Goal: Task Accomplishment & Management: Use online tool/utility

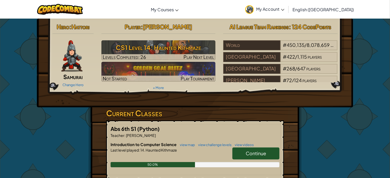
click at [259, 155] on span "Continue" at bounding box center [256, 153] width 20 height 6
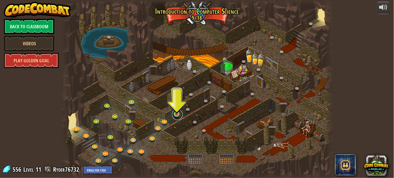
click at [173, 114] on link at bounding box center [177, 114] width 10 height 10
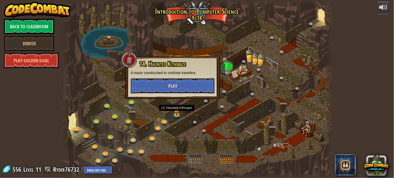
click at [198, 85] on button "Play" at bounding box center [173, 86] width 84 height 16
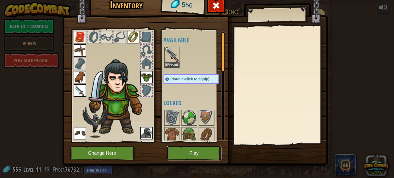
click at [178, 147] on button "Play" at bounding box center [194, 153] width 55 height 14
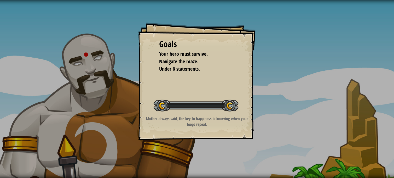
click at [180, 158] on div "Goals Your hero must survive. Navigate the maze. Under 6 statements. Start Leve…" at bounding box center [197, 89] width 394 height 178
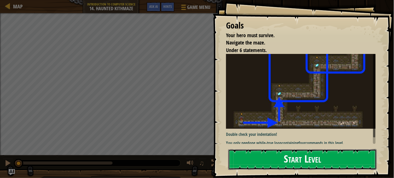
click at [288, 167] on button "Start Level" at bounding box center [302, 159] width 148 height 21
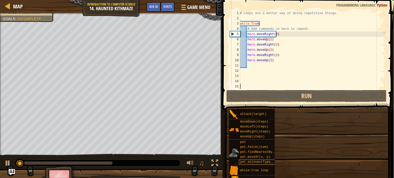
click at [262, 161] on span "pet.on(eventType, handler)" at bounding box center [264, 162] width 49 height 4
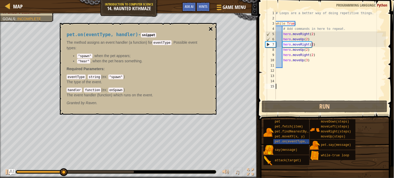
click at [209, 30] on button "×" at bounding box center [211, 28] width 4 height 7
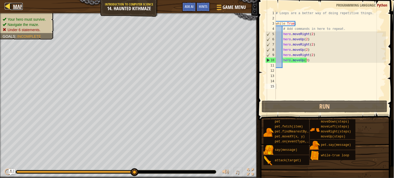
click at [8, 4] on div at bounding box center [8, 6] width 7 height 7
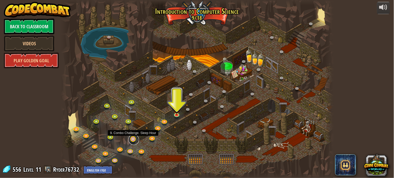
click at [131, 140] on link at bounding box center [134, 139] width 10 height 10
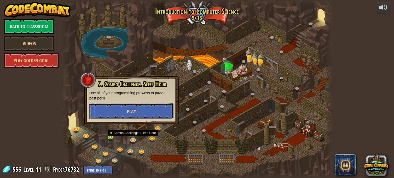
click at [152, 106] on button "Play" at bounding box center [131, 111] width 84 height 16
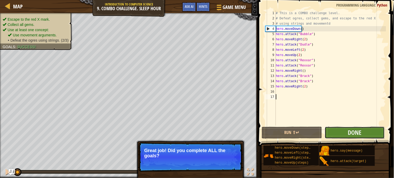
click at [372, 131] on button "Done" at bounding box center [355, 132] width 60 height 12
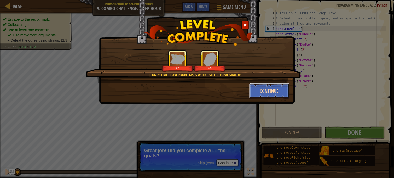
click at [288, 89] on button "Continue" at bounding box center [269, 91] width 40 height 16
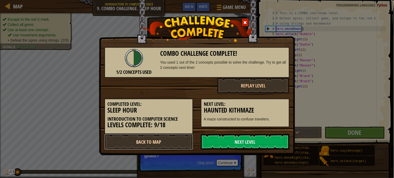
click at [168, 143] on link "Back to Map" at bounding box center [149, 142] width 89 height 16
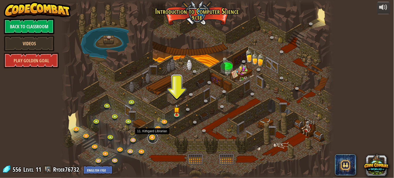
click at [154, 135] on link at bounding box center [153, 138] width 10 height 10
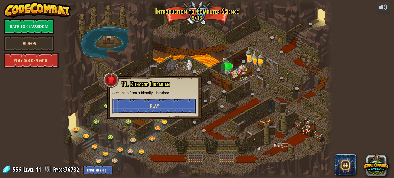
click at [160, 108] on button "Play" at bounding box center [154, 106] width 84 height 16
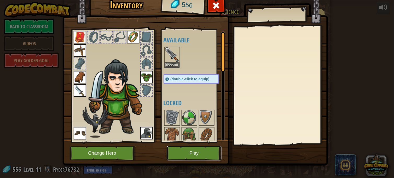
click at [199, 155] on button "Play" at bounding box center [194, 153] width 55 height 14
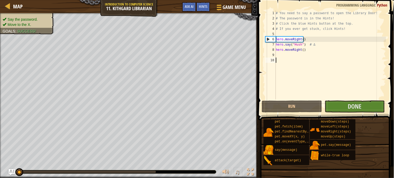
click at [360, 109] on span "Done" at bounding box center [355, 106] width 14 height 8
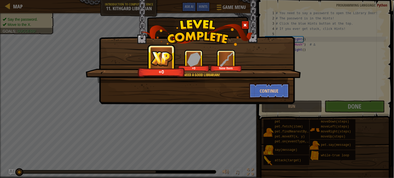
click at [264, 102] on div "Even ogres need a good Librarian! +0 +0 New Item Continue" at bounding box center [197, 52] width 196 height 104
click at [270, 98] on button "Continue" at bounding box center [269, 91] width 40 height 16
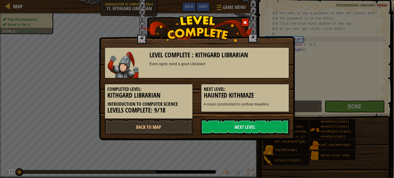
click at [274, 89] on h5 "Next Level:" at bounding box center [245, 88] width 83 height 5
click at [176, 128] on link "Back to Map" at bounding box center [149, 127] width 89 height 16
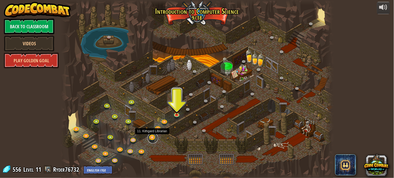
click at [154, 134] on link at bounding box center [153, 138] width 10 height 10
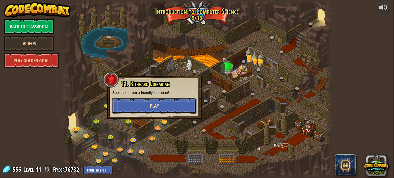
click at [152, 105] on span "Play" at bounding box center [154, 105] width 9 height 7
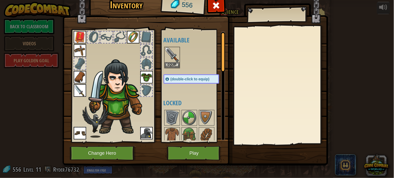
click at [177, 162] on img at bounding box center [195, 71] width 266 height 190
click at [182, 152] on button "Play" at bounding box center [194, 153] width 55 height 14
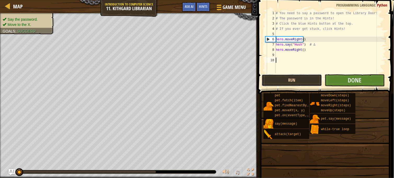
click at [269, 79] on button "Run" at bounding box center [292, 80] width 60 height 12
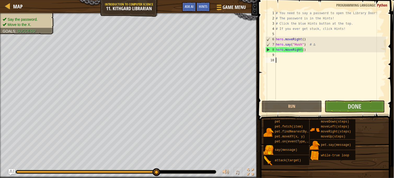
click at [360, 108] on span "Done" at bounding box center [355, 106] width 14 height 8
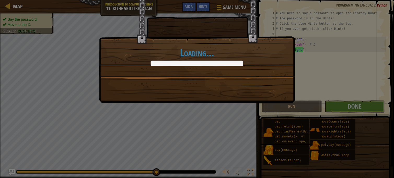
click at [339, 111] on div "Loading..." at bounding box center [197, 89] width 394 height 178
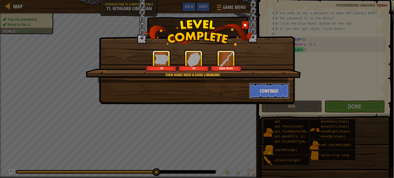
click at [267, 98] on button "Continue" at bounding box center [269, 91] width 40 height 16
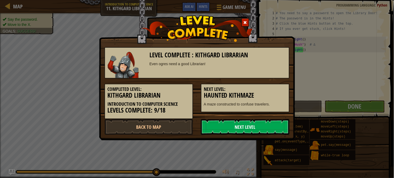
click at [248, 127] on link "Next Level" at bounding box center [245, 127] width 89 height 16
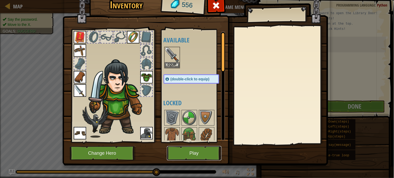
click at [182, 154] on button "Play" at bounding box center [194, 153] width 55 height 14
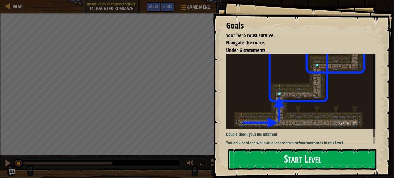
click at [313, 140] on p "You only need one while-true loop containing four commands in this level." at bounding box center [303, 143] width 154 height 6
click at [325, 169] on button "Start Level" at bounding box center [302, 159] width 148 height 21
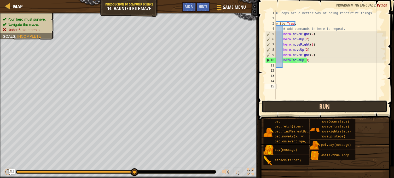
click at [289, 107] on button "Run" at bounding box center [325, 106] width 126 height 12
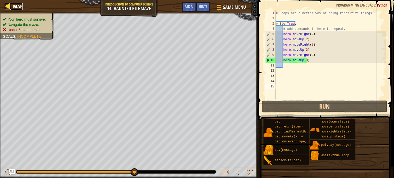
click at [10, 3] on div at bounding box center [8, 6] width 7 height 7
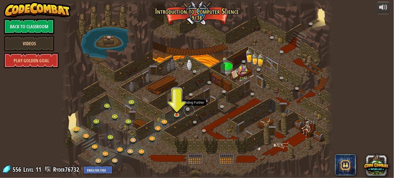
click at [187, 108] on link at bounding box center [189, 110] width 10 height 10
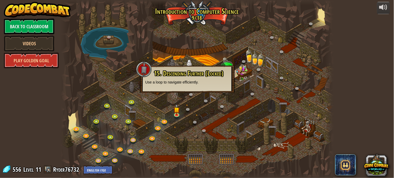
click at [190, 105] on div at bounding box center [197, 89] width 272 height 178
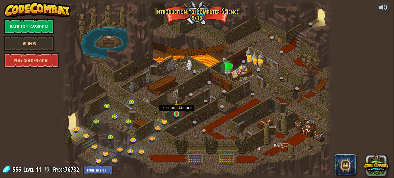
click at [175, 113] on img at bounding box center [176, 106] width 7 height 15
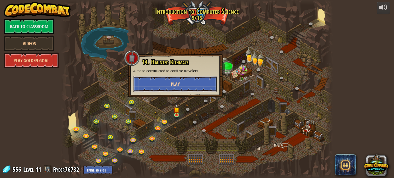
click at [182, 82] on button "Play" at bounding box center [175, 84] width 84 height 16
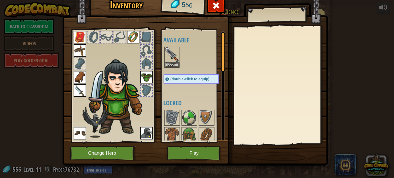
click at [187, 164] on img at bounding box center [195, 71] width 266 height 190
click at [199, 146] on button "Play" at bounding box center [194, 153] width 55 height 14
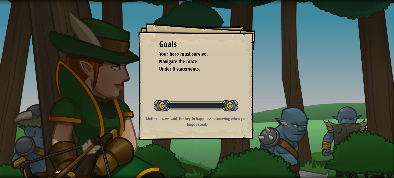
click at [194, 150] on div "Goals Your hero must survive. Navigate the maze. Under 6 statements. Start Leve…" at bounding box center [197, 89] width 394 height 178
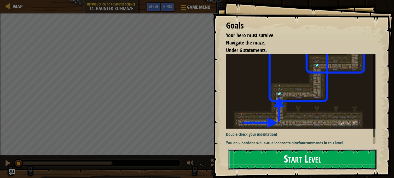
click at [359, 150] on button "Start Level" at bounding box center [302, 159] width 148 height 21
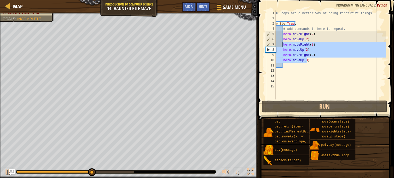
drag, startPoint x: 311, startPoint y: 59, endPoint x: 282, endPoint y: 43, distance: 32.9
click at [282, 43] on div "# Loops are a better way of doing repetitive things. while True : # Add command…" at bounding box center [330, 59] width 111 height 99
type textarea "hero.moveRight(2) hero.moveUp(2)"
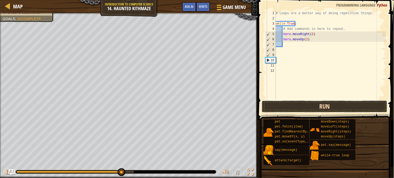
click at [323, 103] on button "Run" at bounding box center [325, 106] width 126 height 12
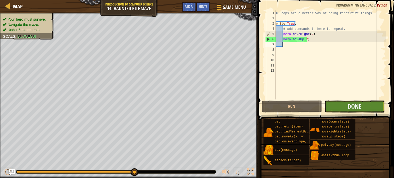
click at [369, 111] on button "Done" at bounding box center [355, 106] width 60 height 12
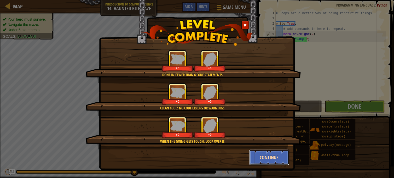
click at [277, 159] on button "Continue" at bounding box center [269, 157] width 40 height 16
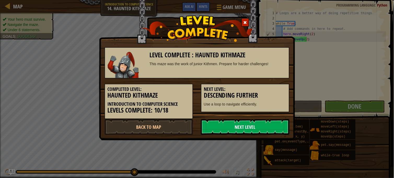
click at [277, 125] on link "Next Level" at bounding box center [245, 127] width 89 height 16
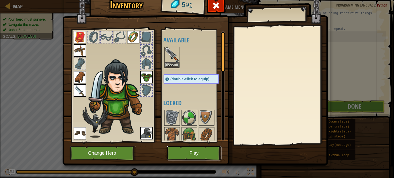
click at [188, 149] on button "Play" at bounding box center [194, 153] width 55 height 14
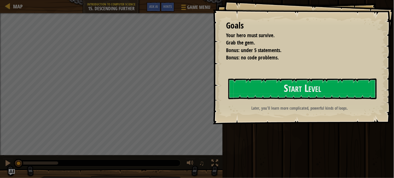
click at [312, 104] on div at bounding box center [302, 110] width 148 height 12
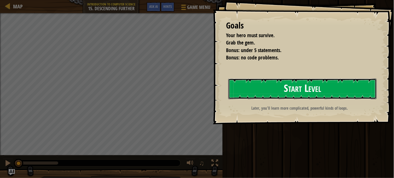
click at [290, 92] on button "Start Level" at bounding box center [302, 88] width 148 height 21
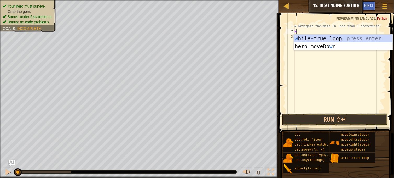
type textarea "wh"
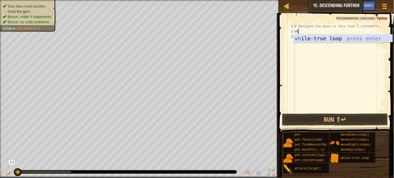
click at [321, 40] on div "wh ile-true loop press enter" at bounding box center [343, 46] width 99 height 24
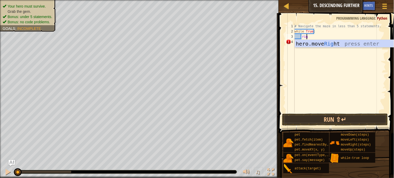
type textarea "righ"
click at [301, 42] on div "hero.move Righ t press enter" at bounding box center [344, 52] width 99 height 24
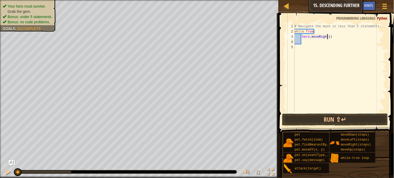
click at [327, 37] on div "# Navigate the maze in less than 5 statements. while True : hero . moveRight ( )" at bounding box center [340, 73] width 92 height 99
type textarea "hero.moveRight(2)"
click at [316, 40] on div "# Navigate the maze in less than 5 statements. while True : hero . moveRight ( …" at bounding box center [340, 73] width 92 height 99
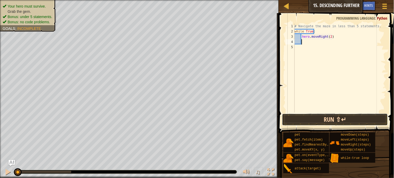
click at [315, 117] on button "Run ⇧↵" at bounding box center [335, 119] width 106 height 12
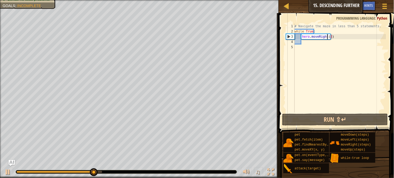
click at [328, 37] on div "# Navigate the maze in less than 5 statements. while True : hero . moveRight ( …" at bounding box center [340, 73] width 92 height 99
click at [330, 36] on div "# Navigate the maze in less than 5 statements. while True : hero . moveRight ( …" at bounding box center [340, 73] width 92 height 99
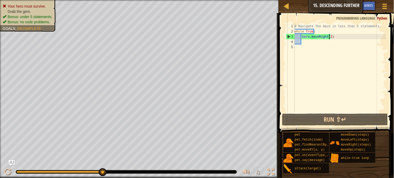
type textarea "hero.moveRight()"
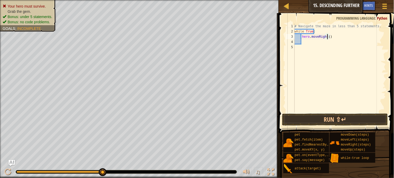
click at [305, 42] on div "# Navigate the maze in less than 5 statements. while True : hero . moveRight ( )" at bounding box center [340, 73] width 92 height 99
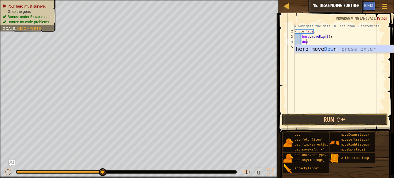
type textarea "down"
click at [311, 47] on div "hero.move Down press enter" at bounding box center [344, 57] width 99 height 24
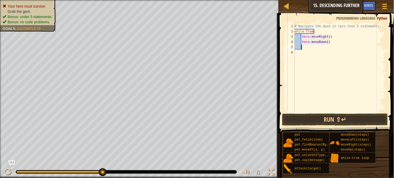
click at [309, 47] on div "# Navigate the maze in less than 5 statements. while True : hero . moveRight ( …" at bounding box center [340, 73] width 92 height 99
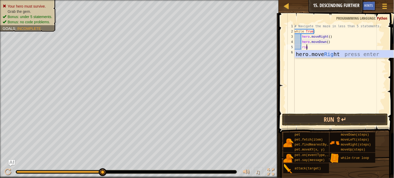
scroll to position [2, 1]
type textarea "right"
click at [309, 55] on div "hero.move Right press enter" at bounding box center [344, 62] width 99 height 24
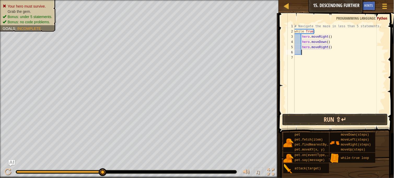
click at [300, 121] on button "Run ⇧↵" at bounding box center [335, 119] width 106 height 12
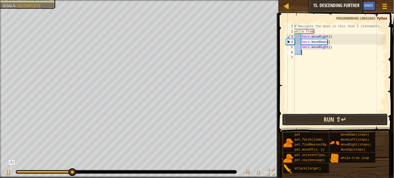
click at [300, 121] on button "Run ⇧↵" at bounding box center [335, 119] width 106 height 12
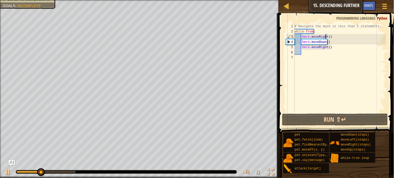
click at [327, 37] on div "# Navigate the maze in less than 5 statements. while True : hero . moveRight ( …" at bounding box center [340, 73] width 92 height 99
click at [326, 37] on div "# Navigate the maze in less than 5 statements. while True : hero . moveRight ( …" at bounding box center [340, 73] width 92 height 99
click at [328, 37] on div "# Navigate the maze in less than 5 statements. while True : hero . moveRight ( …" at bounding box center [340, 73] width 92 height 99
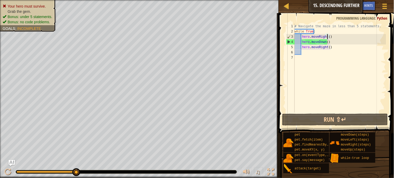
scroll to position [2, 3]
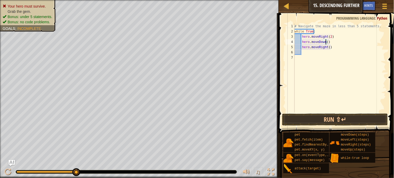
click at [327, 42] on div "# Navigate the maze in less than 5 statements. while True : hero . moveRight ( …" at bounding box center [340, 73] width 92 height 99
click at [329, 49] on div "# Navigate the maze in less than 5 statements. while True : hero . moveRight ( …" at bounding box center [340, 73] width 92 height 99
click at [327, 47] on div "# Navigate the maze in less than 5 statements. while True : hero . moveRight ( …" at bounding box center [340, 73] width 92 height 99
type textarea "hero.moveRight(2)"
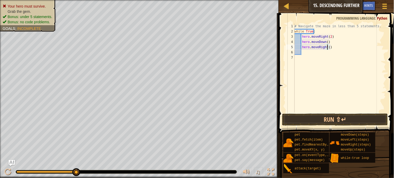
scroll to position [2, 3]
click at [315, 51] on div "# Navigate the maze in less than 5 statements. while True : hero . moveRight ( …" at bounding box center [340, 73] width 92 height 99
type textarea "d"
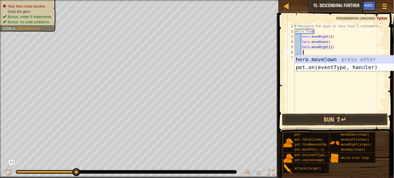
click at [309, 58] on div "hero.[PERSON_NAME] own press enter pet.on(eventType, han d ler) press enter" at bounding box center [344, 70] width 99 height 31
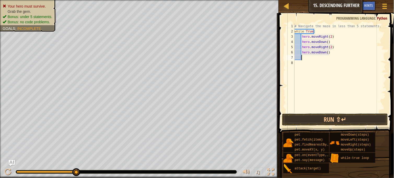
click at [325, 53] on div "# Navigate the maze in less than 5 statements. while True : hero . moveRight ( …" at bounding box center [340, 73] width 92 height 99
type textarea "hero.moveDown()"
click at [320, 57] on div "# Navigate the maze in less than 5 statements. while True : hero . moveRight ( …" at bounding box center [340, 73] width 92 height 99
type textarea "r"
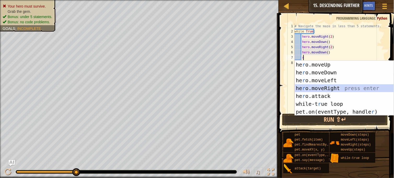
click at [329, 85] on div "he r o.moveUp press enter he r o.moveDown press enter he r o.moveLeft press ent…" at bounding box center [344, 96] width 99 height 71
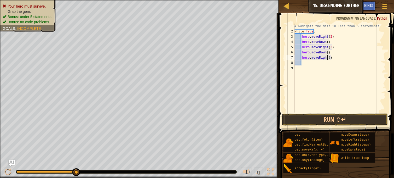
click at [327, 57] on div "# Navigate the maze in less than 5 statements. while True : hero . moveRight ( …" at bounding box center [340, 73] width 92 height 99
click at [316, 31] on div "# Navigate the maze in less than 5 statements. while True : hero . moveRight ( …" at bounding box center [340, 73] width 92 height 99
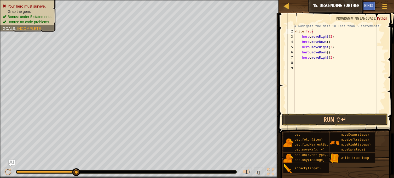
scroll to position [2, 1]
type textarea "w"
click at [346, 109] on div "# Navigate the maze in less than 5 statements. hero . moveRight ( 2 ) hero . mo…" at bounding box center [340, 73] width 92 height 99
click at [362, 119] on button "Run ⇧↵" at bounding box center [335, 119] width 106 height 12
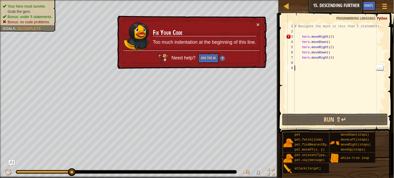
click at [301, 38] on div "# Navigate the maze in less than 5 statements. hero . moveRight ( 2 ) hero . mo…" at bounding box center [340, 73] width 92 height 99
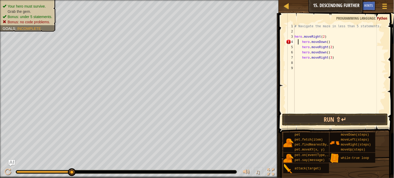
click at [298, 42] on div "# Navigate the maze in less than 5 statements. hero . moveRight ( 2 ) hero . mo…" at bounding box center [340, 73] width 92 height 99
click at [300, 43] on div "# Navigate the maze in less than 5 statements. hero . moveRight ( 2 ) hero . mo…" at bounding box center [340, 73] width 92 height 99
click at [301, 42] on div "# Navigate the maze in less than 5 statements. hero . moveRight ( 2 ) hero . mo…" at bounding box center [340, 73] width 92 height 99
click at [302, 47] on div "# Navigate the maze in less than 5 statements. hero . moveRight ( 2 ) hero . mo…" at bounding box center [340, 73] width 92 height 99
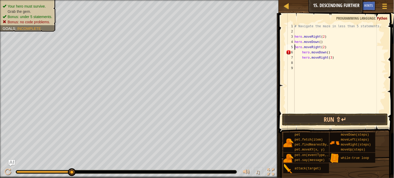
click at [302, 52] on div "# Navigate the maze in less than 5 statements. hero . moveRight ( 2 ) hero . mo…" at bounding box center [340, 73] width 92 height 99
click at [302, 58] on div "# Navigate the maze in less than 5 statements. hero . moveRight ( 2 ) hero . mo…" at bounding box center [340, 73] width 92 height 99
type textarea "hero.moveRight(3)"
click at [368, 121] on button "Run ⇧↵" at bounding box center [335, 119] width 106 height 12
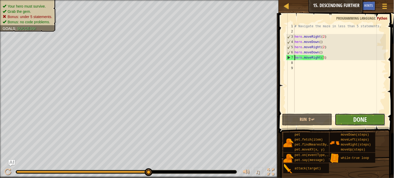
click at [367, 120] on span "Done" at bounding box center [360, 119] width 14 height 8
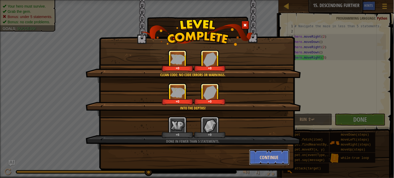
click at [273, 158] on button "Continue" at bounding box center [269, 157] width 40 height 16
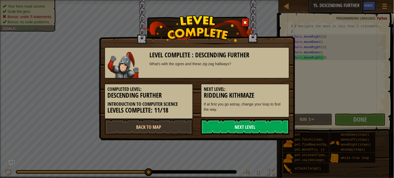
click at [269, 132] on link "Next Level" at bounding box center [245, 127] width 89 height 16
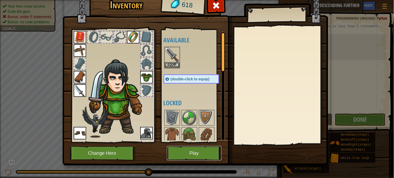
click at [201, 158] on button "Play" at bounding box center [194, 153] width 55 height 14
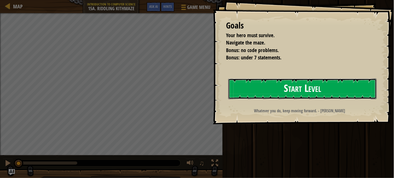
click at [318, 85] on button "Start Level" at bounding box center [302, 88] width 148 height 21
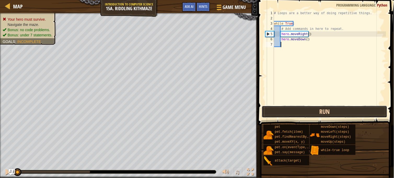
click at [330, 112] on button "Run" at bounding box center [325, 112] width 126 height 12
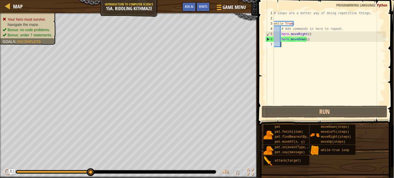
click at [329, 104] on div "# Loops are a better way of doing repetitive things. while True : # Add command…" at bounding box center [329, 62] width 113 height 105
click at [316, 39] on div "# Loops are a better way of doing repetitive things. while True : # Add command…" at bounding box center [329, 62] width 113 height 105
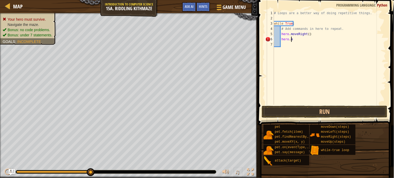
scroll to position [2, 0]
type textarea "h"
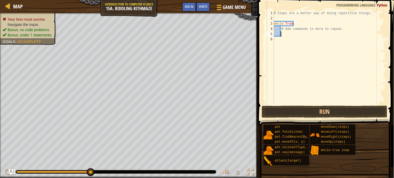
type textarea "h"
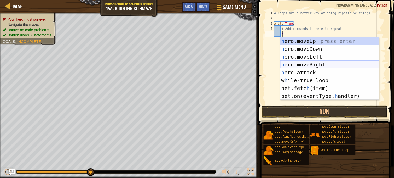
click at [315, 63] on div "h ero.moveUp press enter h ero.moveDown press enter h ero.moveLeft press enter …" at bounding box center [329, 76] width 99 height 78
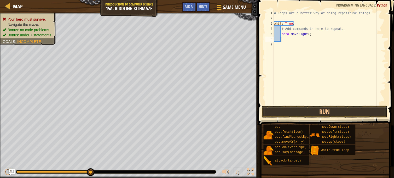
type textarea "h"
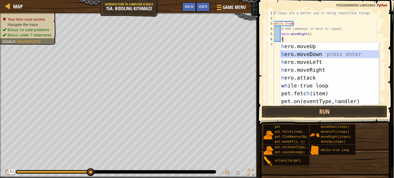
click at [305, 52] on div "h ero.moveUp press enter h ero.moveDown press enter h ero.moveLeft press enter …" at bounding box center [329, 81] width 99 height 78
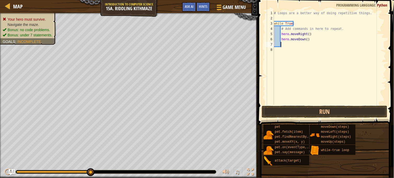
click at [308, 33] on div "# Loops are a better way of doing repetitive things. while True : # Add command…" at bounding box center [329, 62] width 113 height 105
click at [306, 39] on div "# Loops are a better way of doing repetitive things. while True : # Add command…" at bounding box center [329, 62] width 113 height 105
click at [293, 113] on button "Run" at bounding box center [325, 112] width 126 height 12
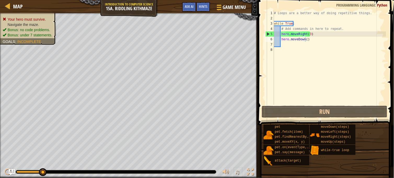
click at [257, 118] on span at bounding box center [327, 55] width 140 height 141
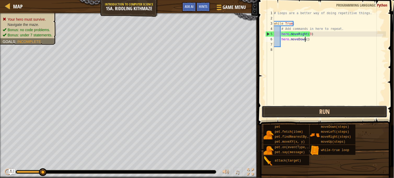
click at [328, 108] on button "Run" at bounding box center [325, 112] width 126 height 12
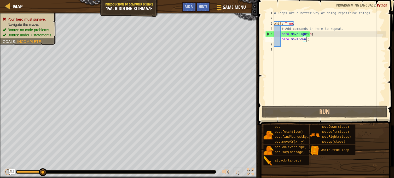
click at [309, 41] on div "# Loops are a better way of doing repetitive things. while True : # Add command…" at bounding box center [329, 62] width 113 height 105
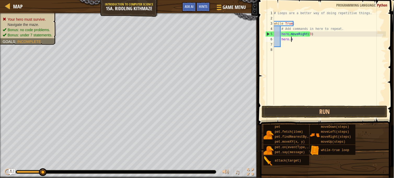
type textarea "h"
click at [315, 35] on div "# Loops are a better way of doing repetitive things. while True : # Add command…" at bounding box center [329, 62] width 113 height 105
type textarea "h"
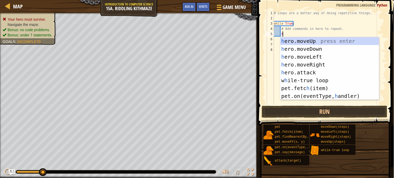
scroll to position [2, 0]
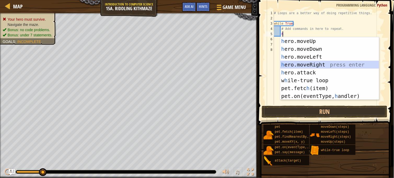
click at [315, 66] on div "h ero.moveUp press enter h ero.moveDown press enter h ero.moveLeft press enter …" at bounding box center [329, 76] width 99 height 78
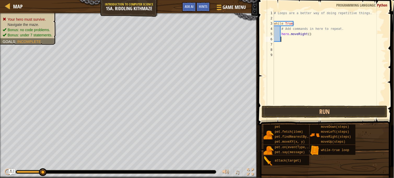
type textarea "d"
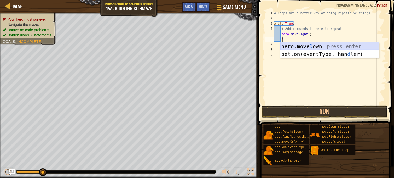
click at [297, 46] on div "hero.[PERSON_NAME] own press enter pet.on(eventType, han d ler) press enter" at bounding box center [329, 57] width 99 height 31
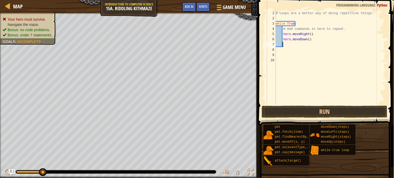
click at [294, 43] on div "# Loops are a better way of doing repetitive things. while True : # Add command…" at bounding box center [331, 62] width 112 height 105
type textarea "r"
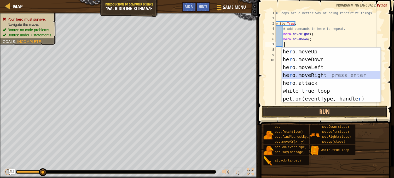
click at [299, 74] on div "he r o.moveUp press enter he r o.moveDown press enter he r o.moveLeft press ent…" at bounding box center [331, 83] width 99 height 71
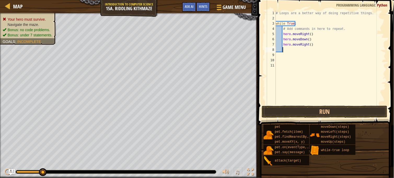
click at [309, 45] on div "# Loops are a better way of doing repetitive things. while True : # Add command…" at bounding box center [331, 62] width 112 height 105
type textarea "hero.moveRight(2)"
click at [299, 51] on div "# Loops are a better way of doing repetitive things. while True : # Add command…" at bounding box center [331, 62] width 112 height 105
type textarea "up"
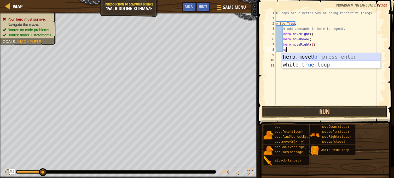
click at [301, 55] on div "hero.move Up press enter while-tr u e loo p press enter" at bounding box center [331, 68] width 99 height 31
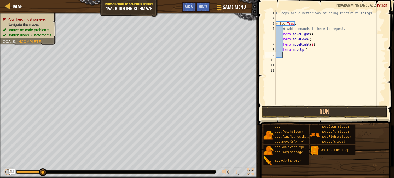
scroll to position [2, 0]
type textarea "r"
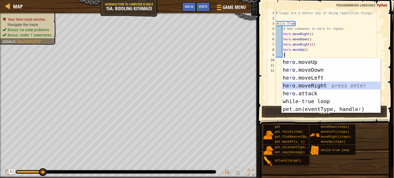
click at [320, 85] on div "he r o.moveUp press enter he r o.moveDown press enter he r o.moveLeft press ent…" at bounding box center [331, 93] width 99 height 71
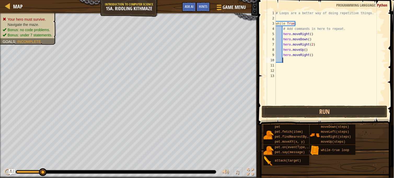
type textarea "d"
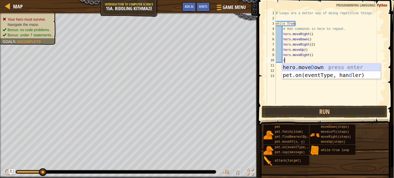
click at [293, 67] on div "hero.[PERSON_NAME] own press enter pet.on(eventType, han d ler) press enter" at bounding box center [331, 78] width 99 height 31
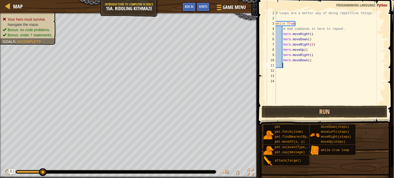
type textarea "r"
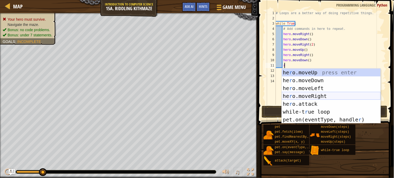
click at [310, 97] on div "he r o.moveUp press enter he r o.moveDown press enter he r o.moveLeft press ent…" at bounding box center [331, 103] width 99 height 71
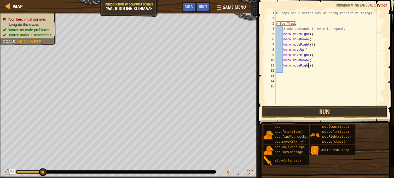
click at [309, 67] on div "# Loops are a better way of doing repetitive things. while True : # Add command…" at bounding box center [331, 62] width 112 height 105
type textarea "hero.moveRight(2)"
click at [296, 70] on div "# Loops are a better way of doing repetitive things. while True : # Add command…" at bounding box center [331, 62] width 112 height 105
type textarea "up"
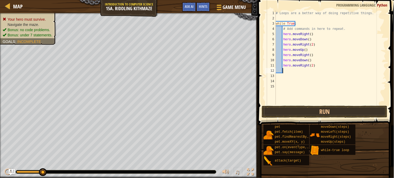
scroll to position [2, 1]
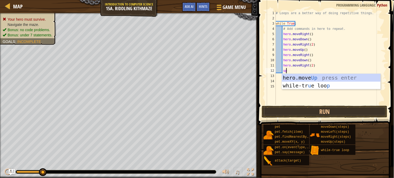
click at [333, 79] on div "hero.move Up press enter while-tr u e loo p press enter" at bounding box center [331, 89] width 99 height 31
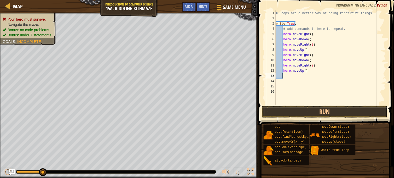
scroll to position [2, 0]
type textarea "r"
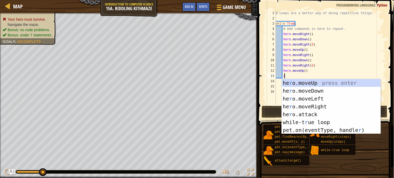
click at [328, 109] on div "he r o.moveUp press enter he r o.moveDown press enter he r o.moveLeft press ent…" at bounding box center [331, 114] width 99 height 71
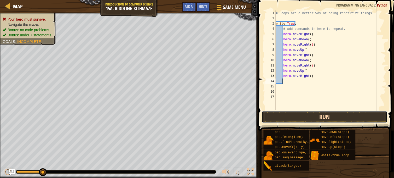
click at [339, 117] on button "Run" at bounding box center [325, 117] width 126 height 12
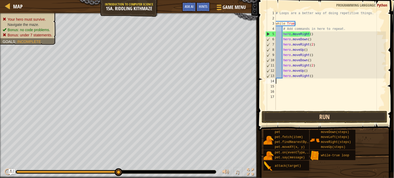
scroll to position [2, 0]
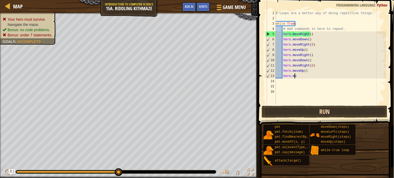
type textarea "h"
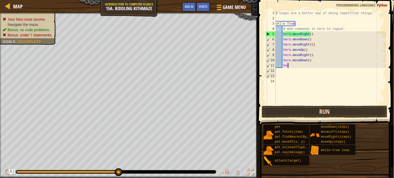
type textarea "h"
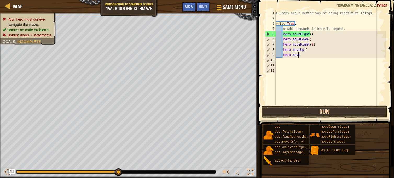
type textarea "h"
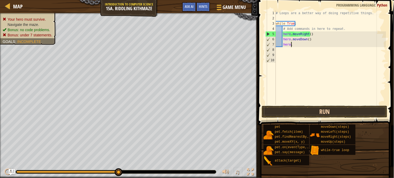
type textarea "h"
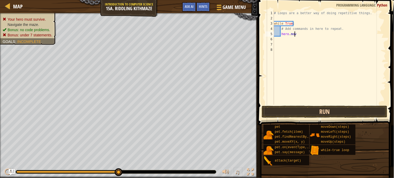
type textarea "h"
type textarea "#"
type textarea "w"
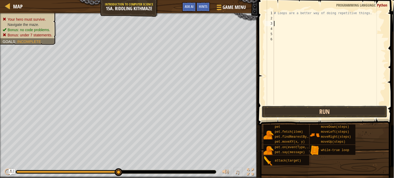
click at [360, 112] on button "Run" at bounding box center [325, 112] width 126 height 12
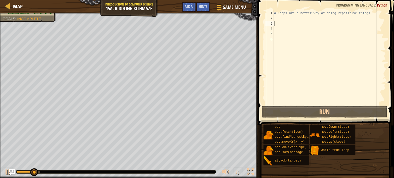
click at [367, 13] on div "# Loops are a better way of doing repetitive things." at bounding box center [329, 62] width 113 height 105
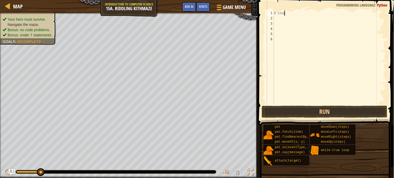
type textarea "#"
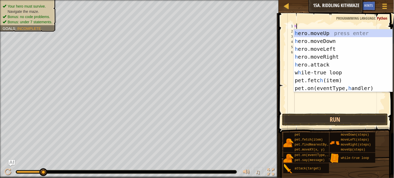
click at [334, 81] on div "h ero.moveUp press enter h ero.moveDown press enter h ero.moveLeft press enter …" at bounding box center [343, 68] width 99 height 78
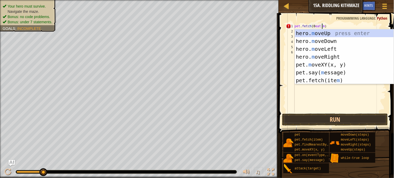
scroll to position [2, 2]
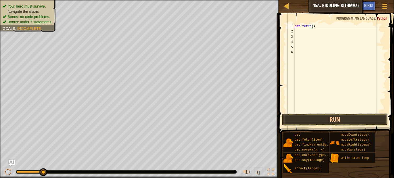
type textarea "pet.fetch(8)"
click at [317, 32] on div "pet . fetch ( 8 )" at bounding box center [340, 73] width 92 height 99
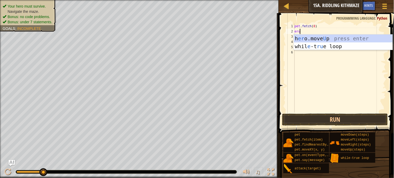
type textarea "eru"
click at [346, 37] on div "h [PERSON_NAME]move U p press enter whil e -t ru e loop press enter" at bounding box center [343, 49] width 99 height 31
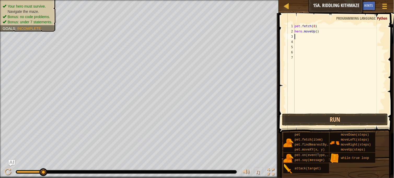
click at [336, 112] on span at bounding box center [336, 65] width 119 height 135
click at [341, 120] on button "Run" at bounding box center [335, 119] width 106 height 12
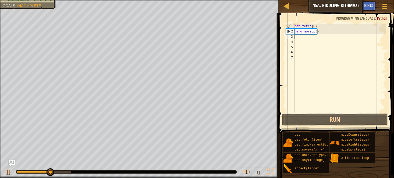
click at [309, 36] on div "pet . fetch ( 8 ) hero . moveUp ( )" at bounding box center [340, 73] width 92 height 99
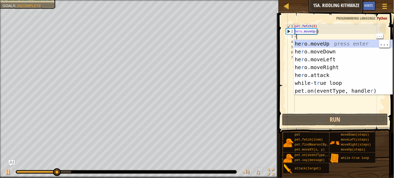
type textarea "ri"
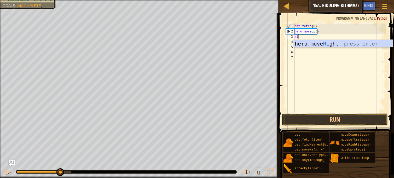
click at [343, 46] on div "hero.move Ri ght press enter" at bounding box center [343, 52] width 99 height 24
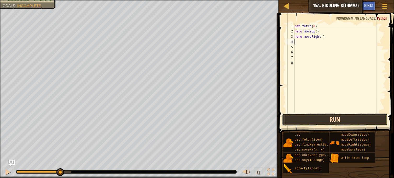
click at [352, 125] on button "Run" at bounding box center [335, 119] width 106 height 12
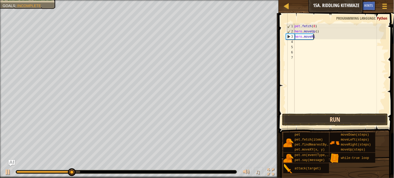
type textarea "h"
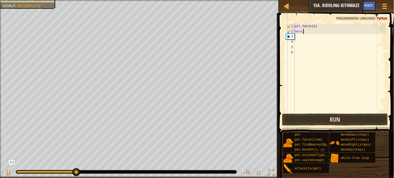
type textarea "h"
type textarea "p"
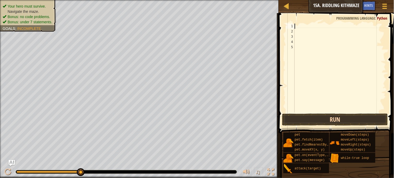
type textarea ";"
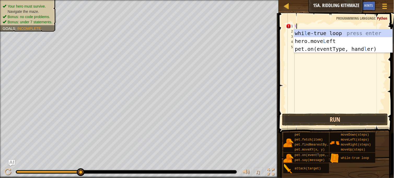
type textarea "lo"
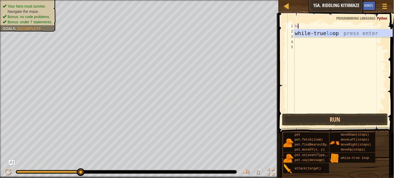
click at [329, 35] on div "while-true lo op press enter" at bounding box center [343, 41] width 99 height 24
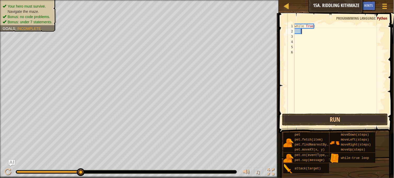
type textarea "r"
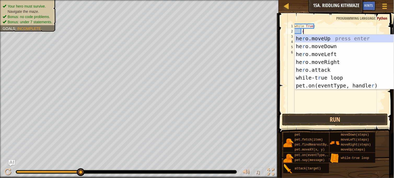
click at [333, 61] on div "he r o.moveUp press enter he r o.moveDown press enter he r o.moveLeft press ent…" at bounding box center [344, 69] width 99 height 71
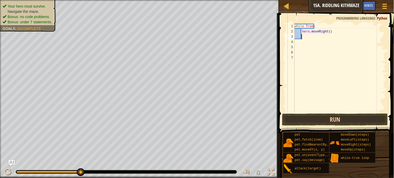
type textarea "d"
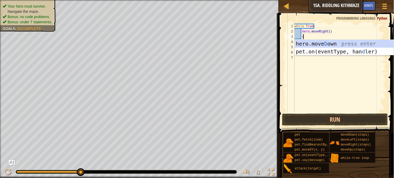
click at [353, 43] on div "hero.[PERSON_NAME] own press enter pet.on(eventType, han d ler) press enter" at bounding box center [344, 55] width 99 height 31
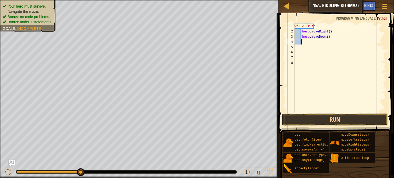
type textarea "r"
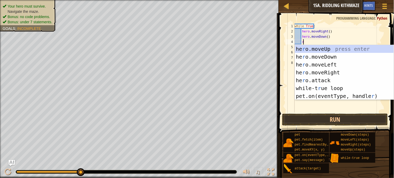
click at [338, 71] on div "he r o.moveUp press enter he r o.moveDown press enter he r o.moveLeft press ent…" at bounding box center [344, 80] width 99 height 71
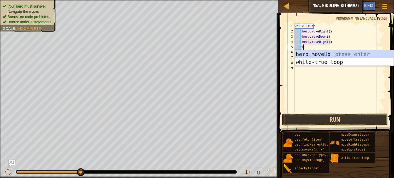
type textarea "up"
click at [334, 56] on div "hero.move Up press enter while-tr u e loo p press enter" at bounding box center [344, 65] width 99 height 31
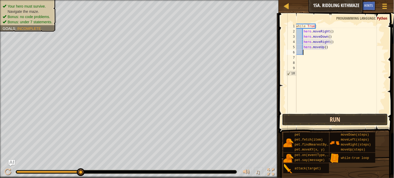
click at [358, 124] on button "Run" at bounding box center [335, 119] width 106 height 12
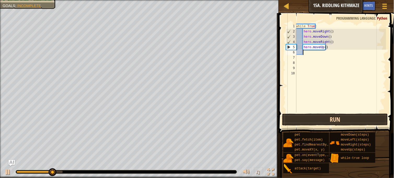
scroll to position [2, 0]
type textarea "h"
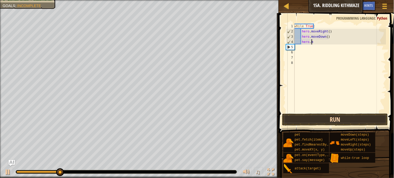
type textarea "h"
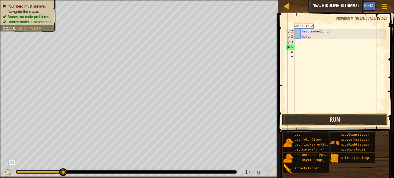
type textarea "h"
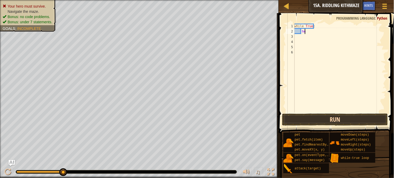
type textarea "h"
click at [7, 174] on div at bounding box center [7, 171] width 7 height 7
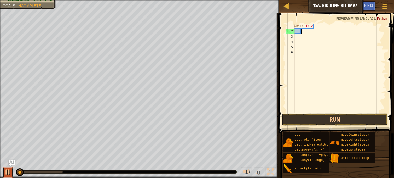
click at [6, 175] on div at bounding box center [7, 171] width 7 height 7
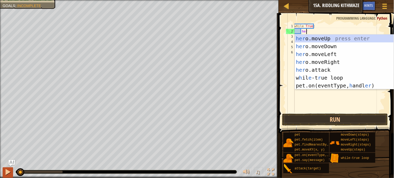
type textarea "hero"
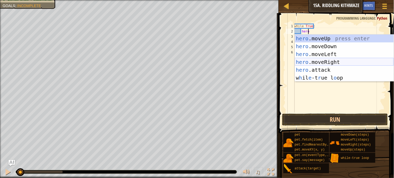
click at [320, 60] on div "hero .moveUp press enter hero .moveDown press enter hero .moveLeft press enter …" at bounding box center [344, 65] width 99 height 63
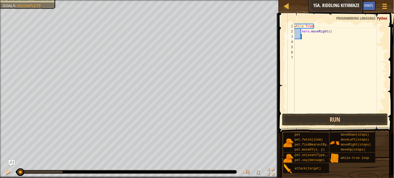
scroll to position [2, 0]
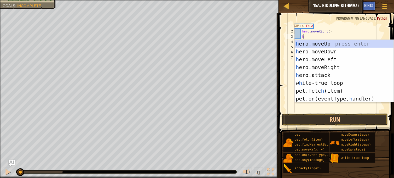
type textarea "her"
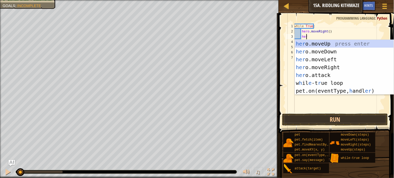
scroll to position [2, 1]
click at [323, 52] on div "her o.moveUp press enter her o.moveDown press enter her o.moveLeft press enter …" at bounding box center [344, 75] width 99 height 71
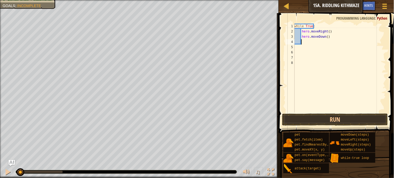
scroll to position [2, 0]
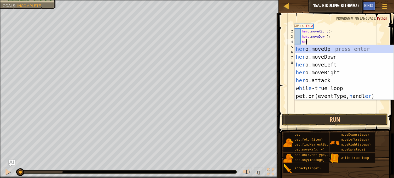
type textarea "hero"
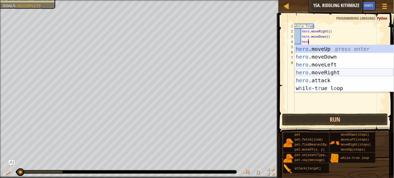
click at [327, 71] on div "hero .moveUp press enter hero .moveDown press enter hero .moveLeft press enter …" at bounding box center [344, 76] width 99 height 63
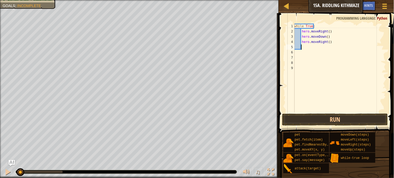
click at [327, 41] on div "while True : hero . moveRight ( ) hero . moveDown ( ) hero . moveRight ( )" at bounding box center [339, 73] width 93 height 99
type textarea "hero.moveRight(2)"
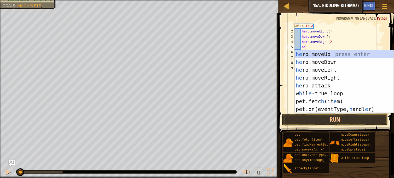
type textarea "her"
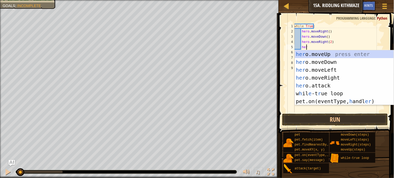
scroll to position [2, 1]
click at [327, 55] on div "her o.moveUp press enter her o.moveDown press enter her o.moveLeft press enter …" at bounding box center [344, 85] width 99 height 71
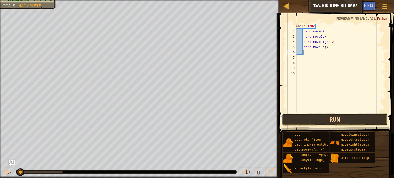
click at [344, 120] on button "Run" at bounding box center [335, 119] width 106 height 12
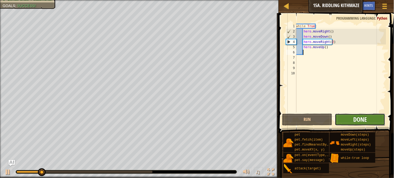
click at [366, 115] on span "Done" at bounding box center [360, 119] width 14 height 8
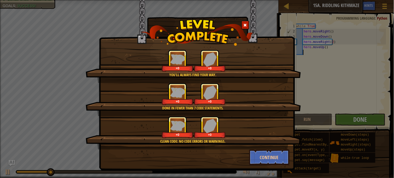
scroll to position [1, 0]
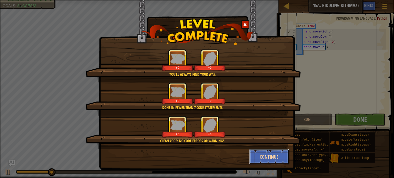
click at [274, 156] on button "Continue" at bounding box center [269, 157] width 40 height 16
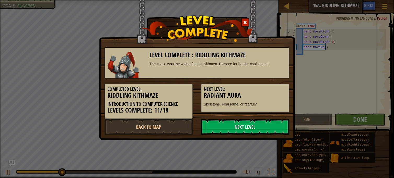
scroll to position [0, 0]
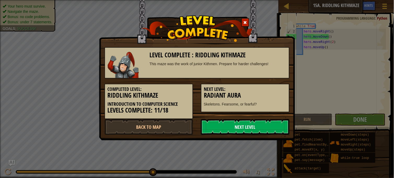
click at [265, 127] on link "Next Level" at bounding box center [245, 127] width 89 height 16
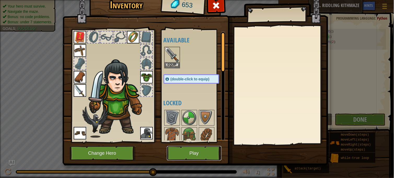
click at [199, 159] on button "Play" at bounding box center [194, 153] width 55 height 14
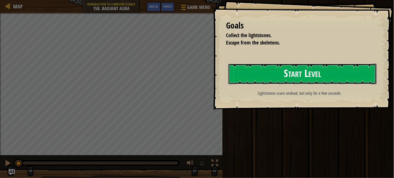
click at [346, 66] on button "Start Level" at bounding box center [302, 73] width 148 height 21
